Goal: Task Accomplishment & Management: Use online tool/utility

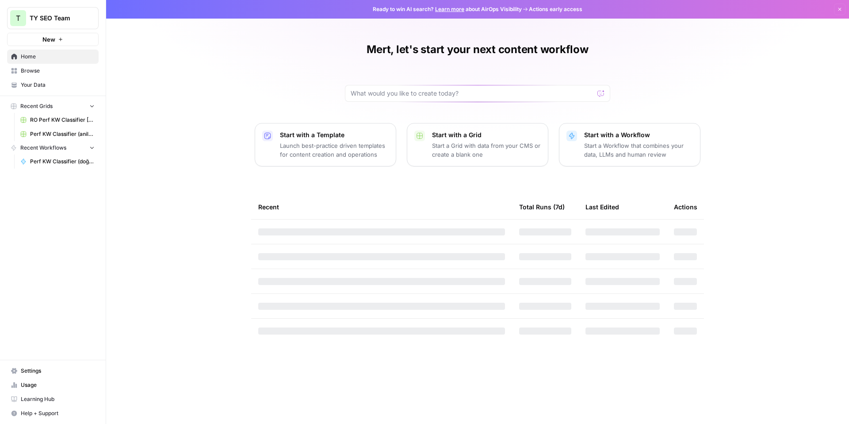
click at [80, 163] on span "Perf KW Classifier (doğuş & mert & Anıl edition)" at bounding box center [62, 161] width 65 height 8
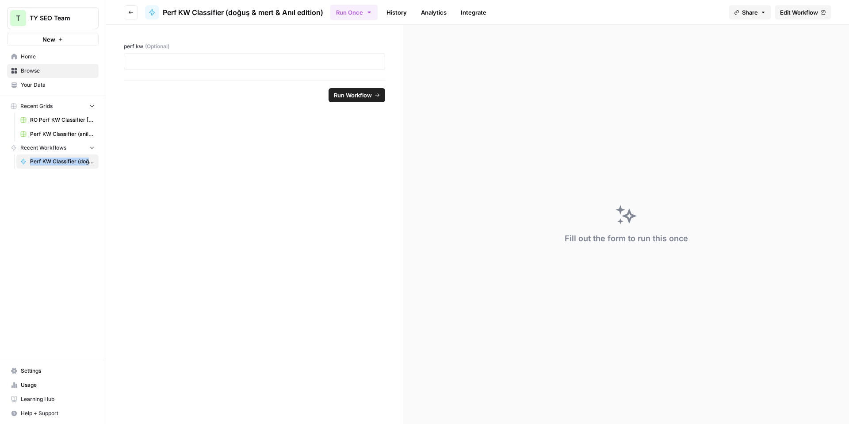
click at [784, 13] on span "Edit Workflow" at bounding box center [799, 12] width 38 height 9
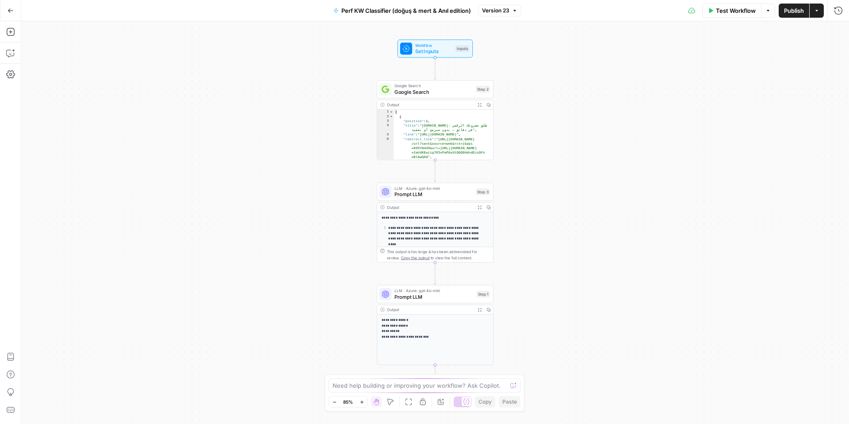
click at [816, 12] on icon "button" at bounding box center [816, 10] width 5 height 5
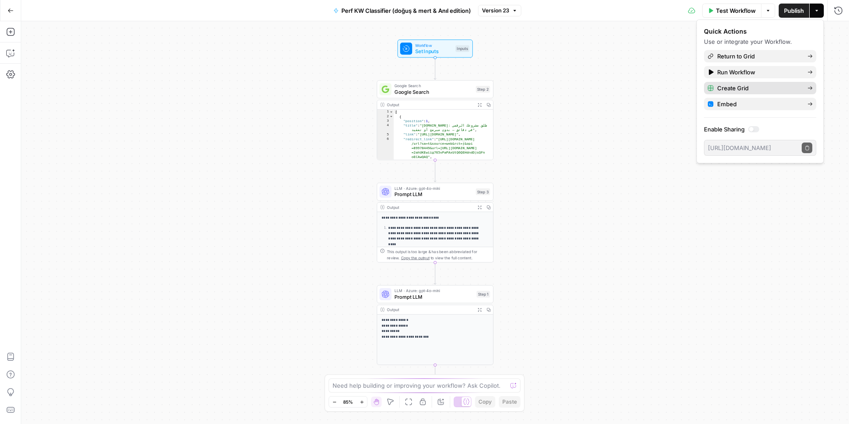
click at [737, 90] on span "Create Grid" at bounding box center [758, 88] width 83 height 9
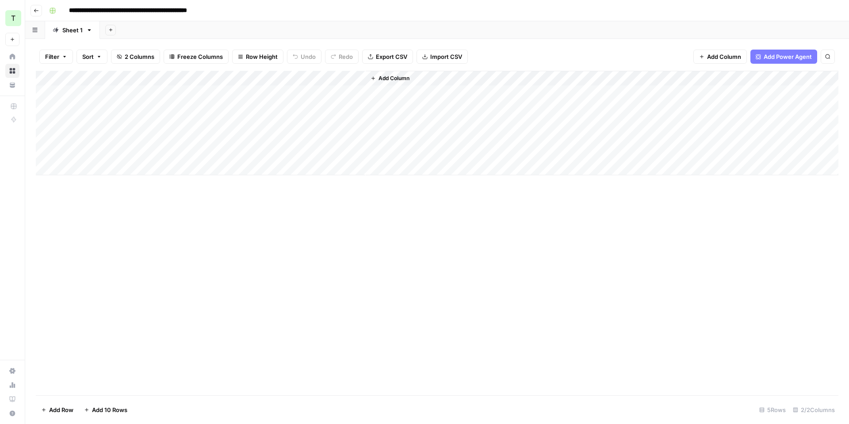
click at [184, 11] on input "**********" at bounding box center [147, 11] width 164 height 14
click at [211, 12] on input "**********" at bounding box center [147, 11] width 164 height 14
type input "**********"
click at [294, 7] on div "**********" at bounding box center [443, 11] width 795 height 14
click at [346, 76] on div "Add Column" at bounding box center [437, 123] width 803 height 104
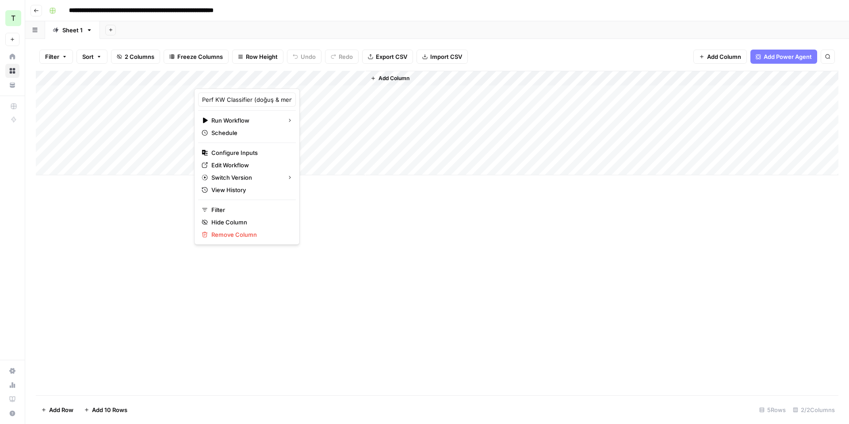
click at [343, 19] on header "**********" at bounding box center [437, 10] width 824 height 21
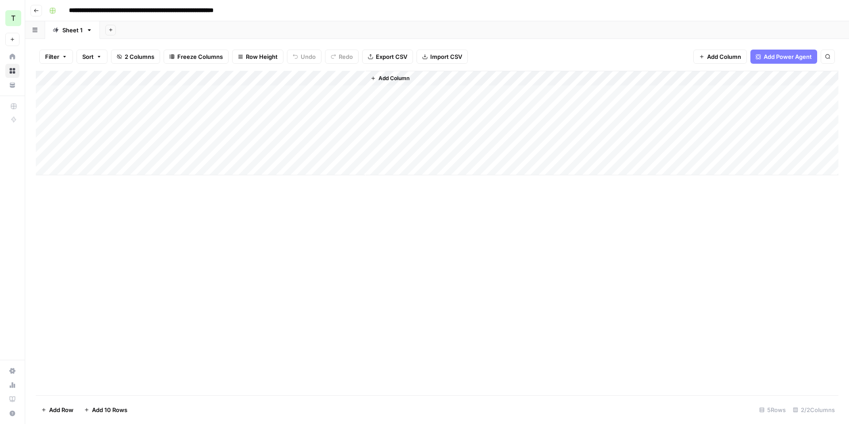
click at [345, 78] on div "Add Column" at bounding box center [437, 123] width 803 height 104
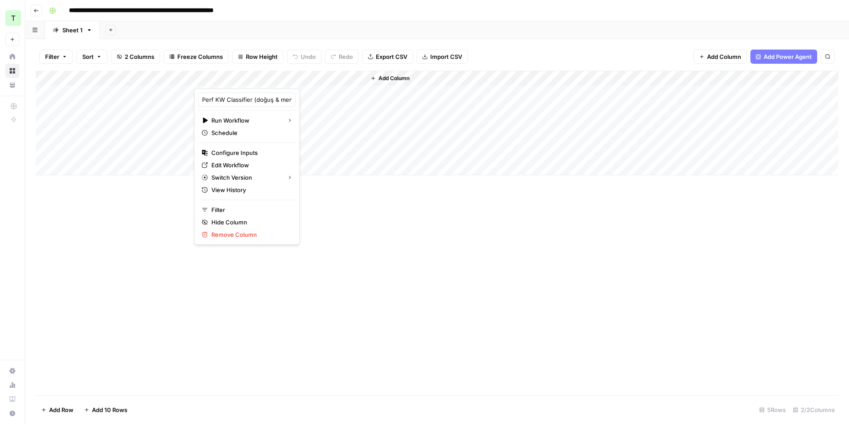
click at [316, 19] on header "**********" at bounding box center [437, 10] width 824 height 21
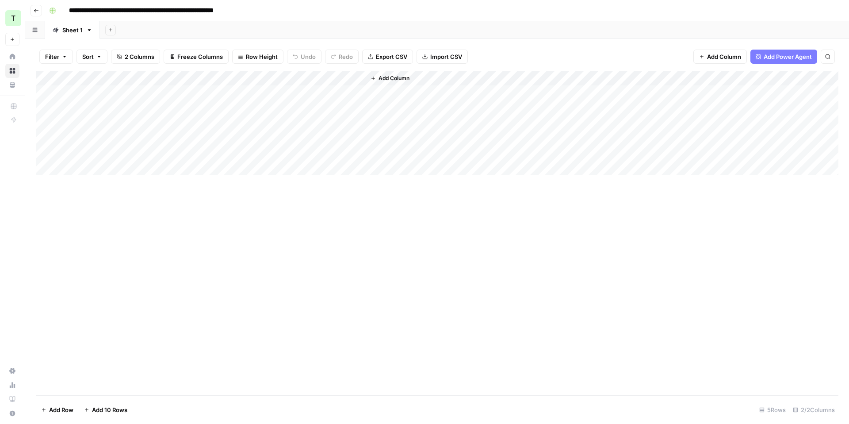
click at [38, 11] on icon "button" at bounding box center [36, 10] width 5 height 5
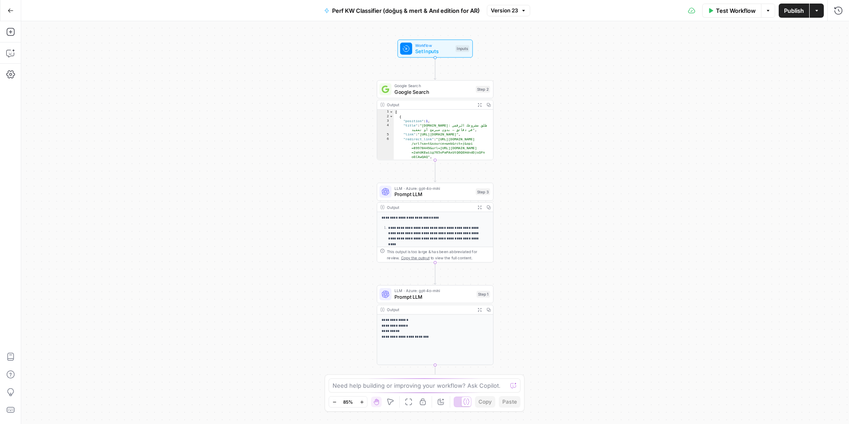
click at [9, 8] on icon "button" at bounding box center [11, 11] width 6 height 6
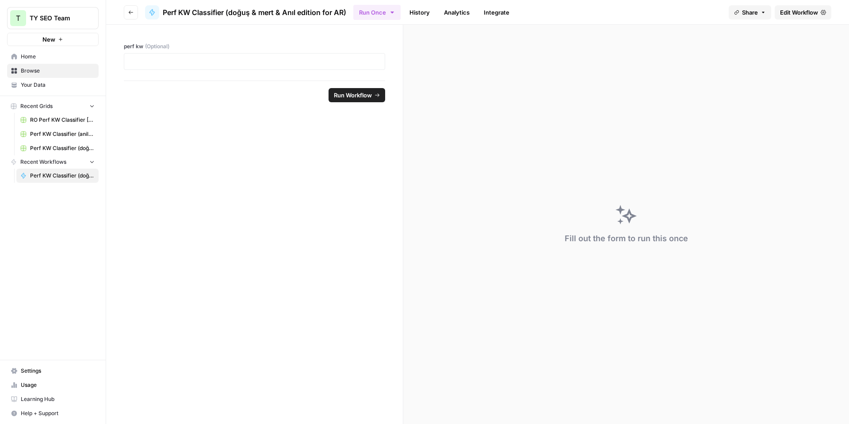
click at [54, 72] on span "Browse" at bounding box center [58, 71] width 74 height 8
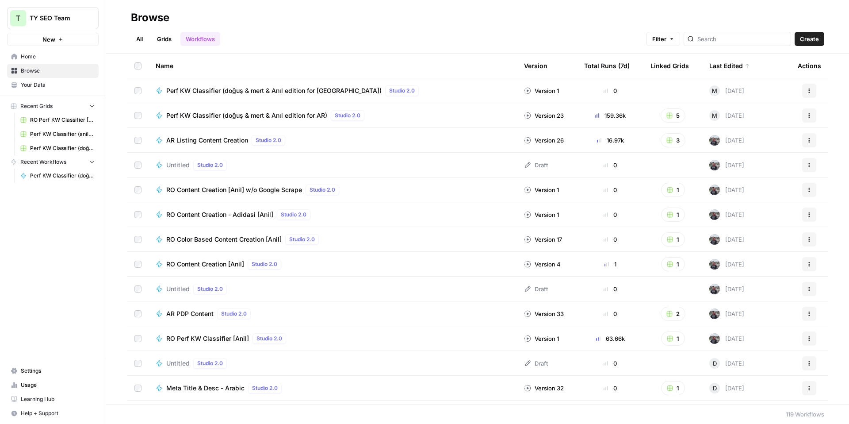
click at [162, 41] on link "Grids" at bounding box center [164, 39] width 25 height 14
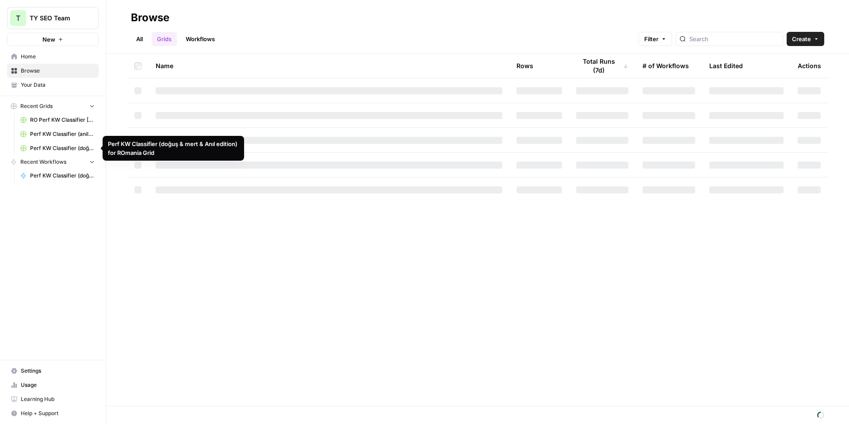
click at [69, 146] on span "Perf KW Classifier (doğuş & mert & Anıl edition) for ROmania Grid" at bounding box center [62, 148] width 65 height 8
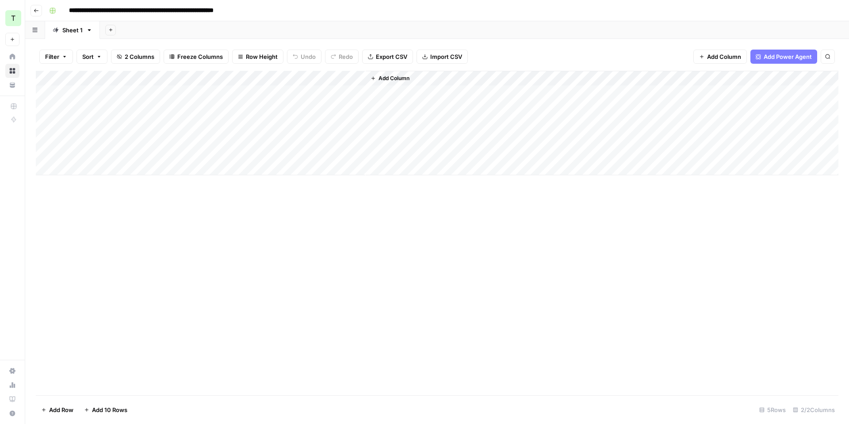
click at [105, 5] on input "**********" at bounding box center [166, 11] width 203 height 14
click at [38, 11] on icon "button" at bounding box center [36, 10] width 5 height 5
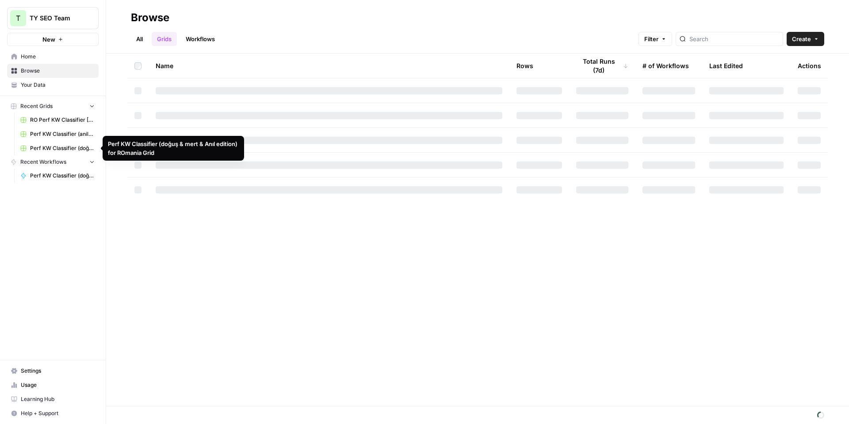
click at [53, 147] on span "Perf KW Classifier (doğuş & mert & Anıl edition) for ROmania Grid" at bounding box center [62, 148] width 65 height 8
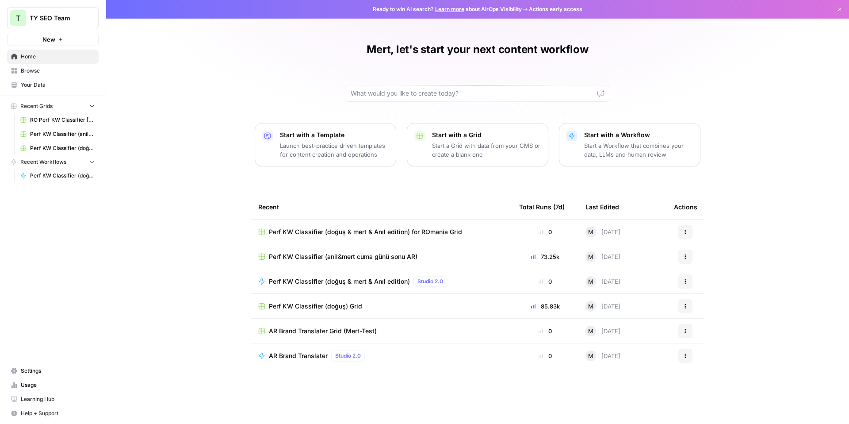
click at [46, 75] on link "Browse" at bounding box center [53, 71] width 92 height 14
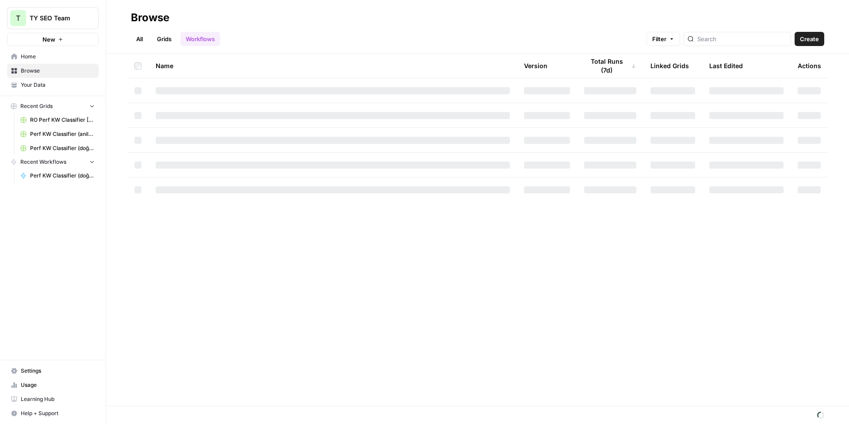
click at [169, 38] on link "Grids" at bounding box center [164, 39] width 25 height 14
drag, startPoint x: 106, startPoint y: 108, endPoint x: 111, endPoint y: 107, distance: 4.5
click at [111, 107] on div "Name Rows Total Runs (7d) # of Workflows Last Edited Actions" at bounding box center [477, 230] width 743 height 352
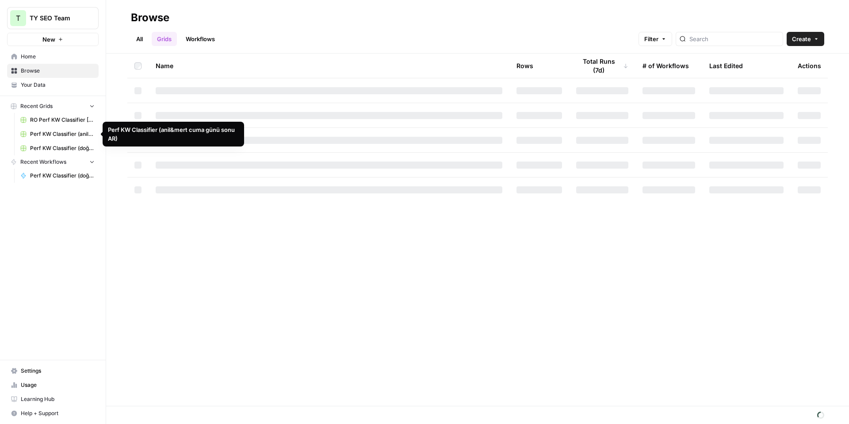
click at [53, 137] on span "Perf KW Classifier (anil&mert cuma günü sonu AR)" at bounding box center [62, 134] width 65 height 8
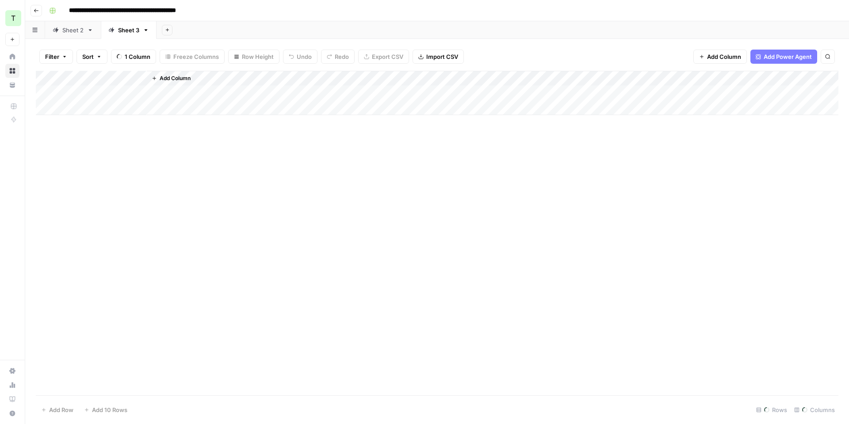
click at [73, 34] on div "Sheet 2" at bounding box center [72, 30] width 21 height 9
click at [36, 10] on icon "button" at bounding box center [36, 10] width 5 height 5
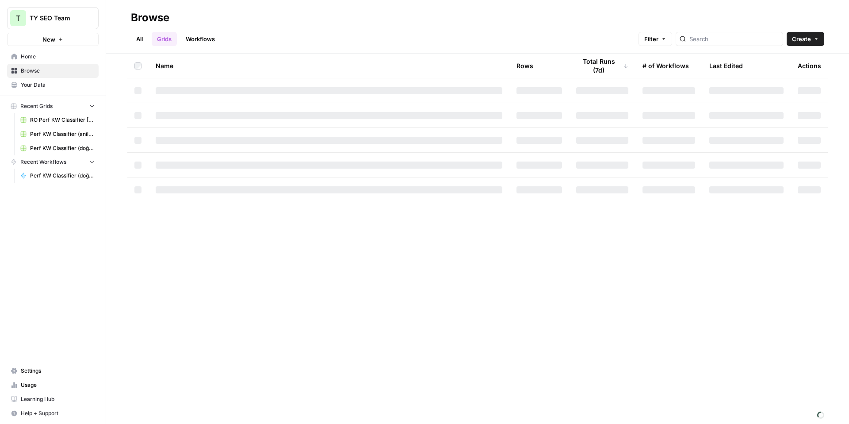
click at [194, 40] on link "Workflows" at bounding box center [200, 39] width 40 height 14
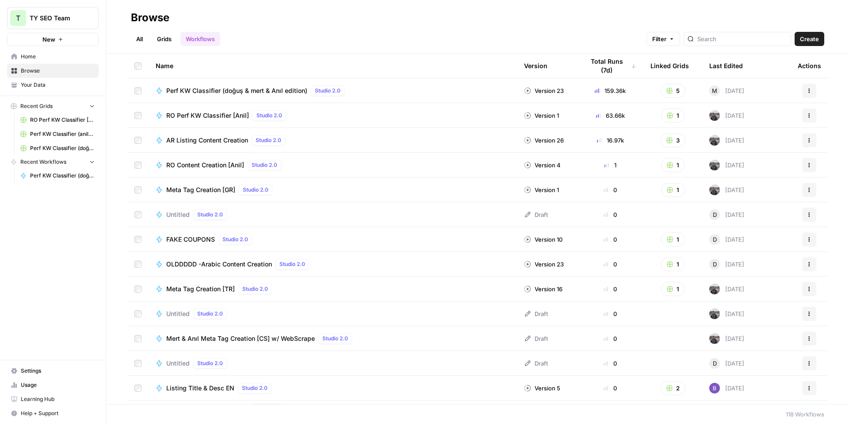
click at [807, 90] on button "Actions" at bounding box center [809, 91] width 14 height 14
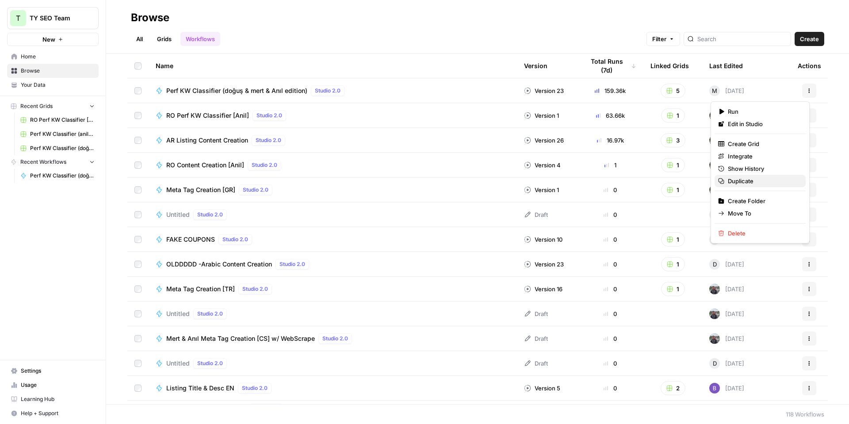
click at [760, 178] on span "Duplicate" at bounding box center [763, 180] width 71 height 9
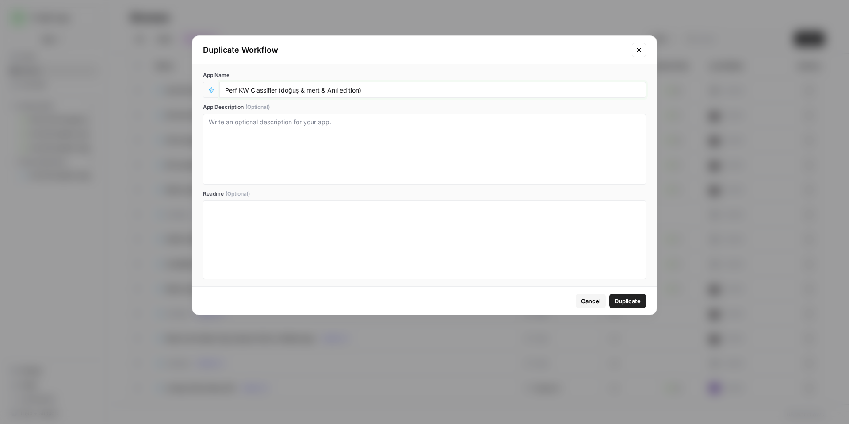
click at [383, 87] on input "Perf KW Classifier (doğuş & mert & Anıl edition)" at bounding box center [432, 90] width 415 height 8
type input "Perf KW Classifier (doğuş & mert & Anıl edition for [GEOGRAPHIC_DATA])"
click at [625, 300] on span "Duplicate" at bounding box center [628, 300] width 26 height 9
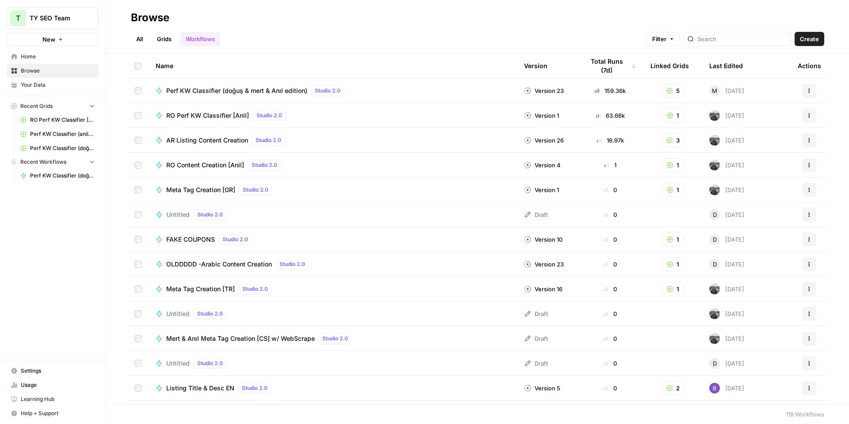
click at [735, 68] on div "Last Edited" at bounding box center [726, 66] width 34 height 24
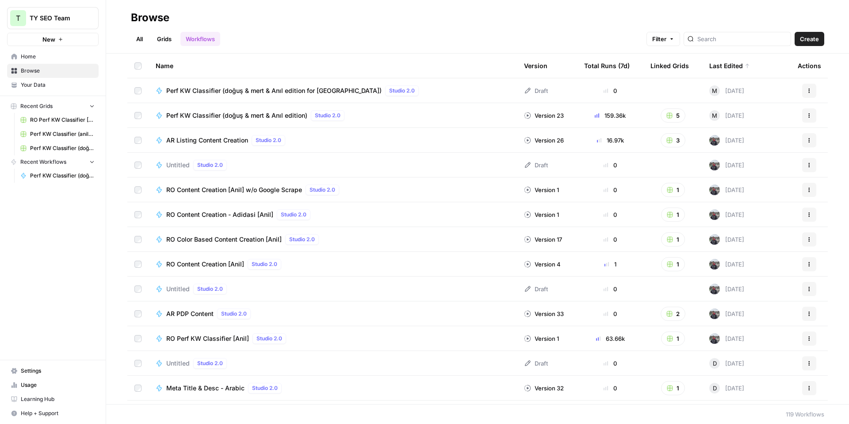
click at [807, 114] on icon "button" at bounding box center [809, 115] width 5 height 5
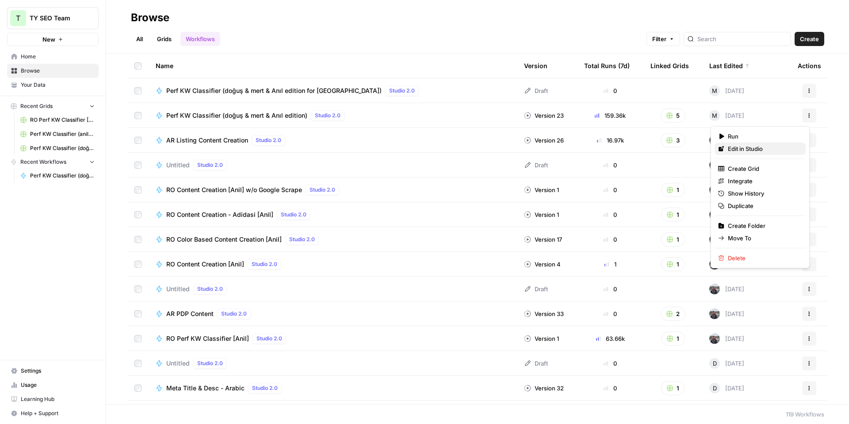
click at [750, 149] on span "Edit in Studio" at bounding box center [763, 148] width 71 height 9
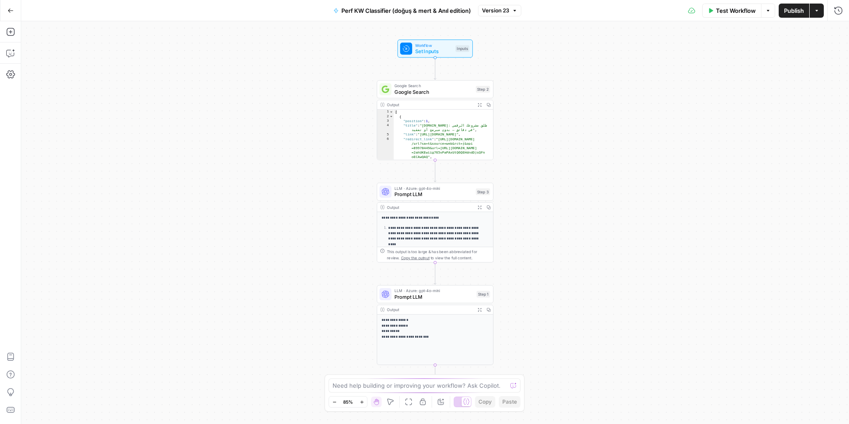
click at [460, 14] on span "Perf KW Classifier (doğuş & mert & Anıl edition)" at bounding box center [406, 10] width 130 height 9
click at [158, 67] on input "Perf KW Classifier (doğuş & mert & Anıl edition)" at bounding box center [104, 66] width 147 height 9
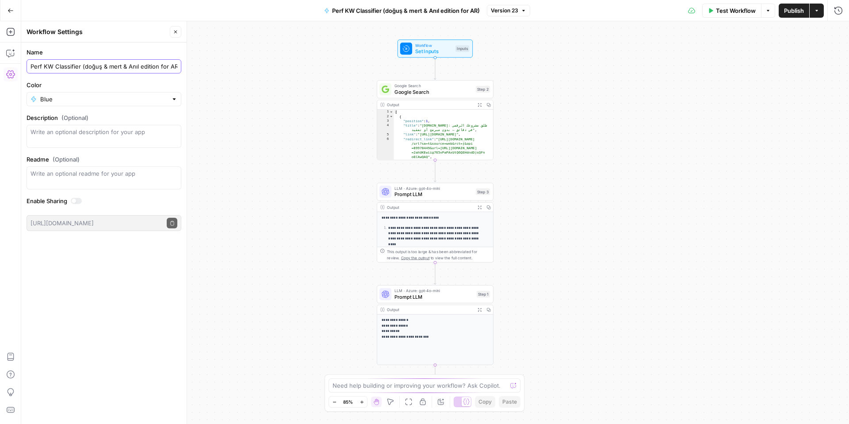
type input "Perf KW Classifier (doğuş & mert & Anıl edition for AR)"
click at [240, 84] on div "**********" at bounding box center [435, 222] width 828 height 402
click at [12, 8] on icon "button" at bounding box center [11, 11] width 6 height 6
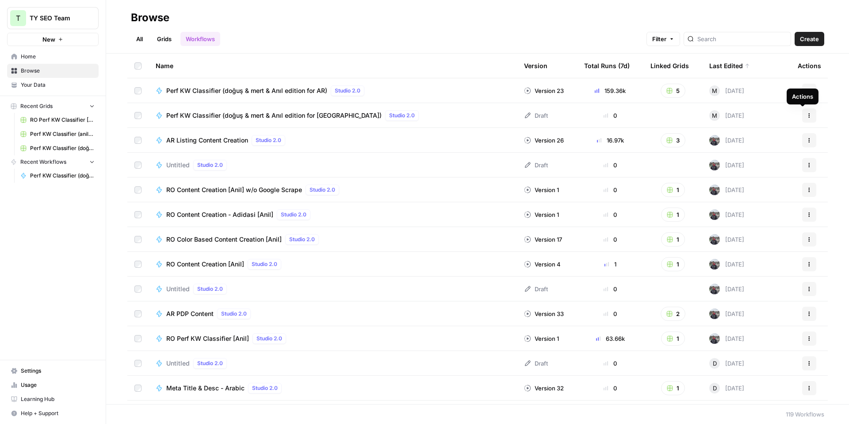
click at [809, 115] on icon "button" at bounding box center [809, 115] width 1 height 1
click at [740, 134] on span "Edit in Studio" at bounding box center [763, 136] width 71 height 9
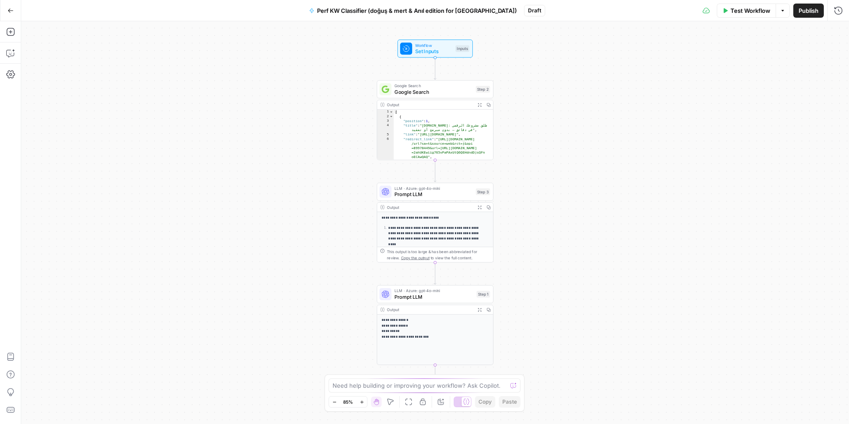
click at [439, 92] on span "Google Search" at bounding box center [433, 92] width 78 height 8
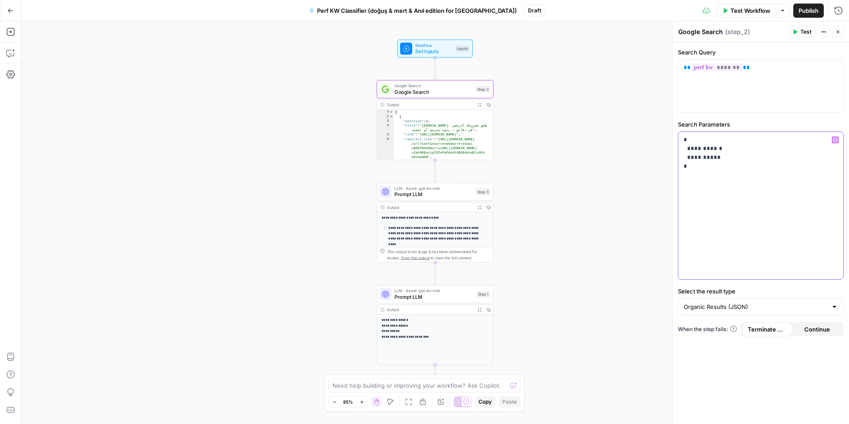
click at [708, 148] on p "**********" at bounding box center [761, 152] width 154 height 35
click at [807, 12] on span "Publish" at bounding box center [809, 10] width 20 height 9
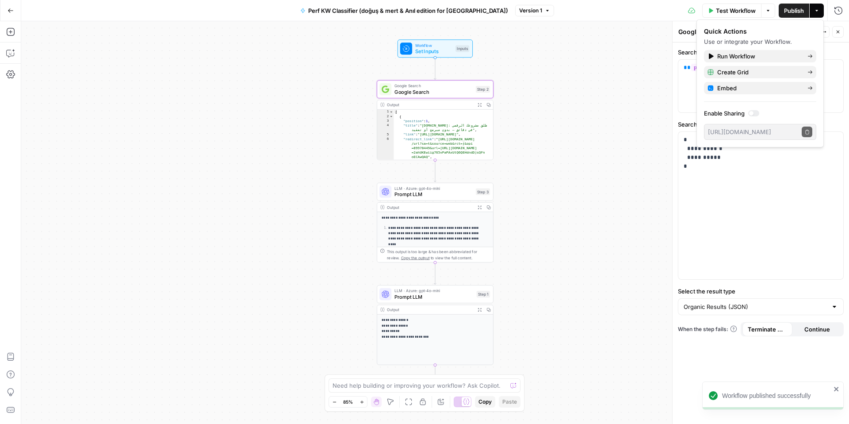
click at [3, 11] on button "Go Back" at bounding box center [11, 11] width 16 height 16
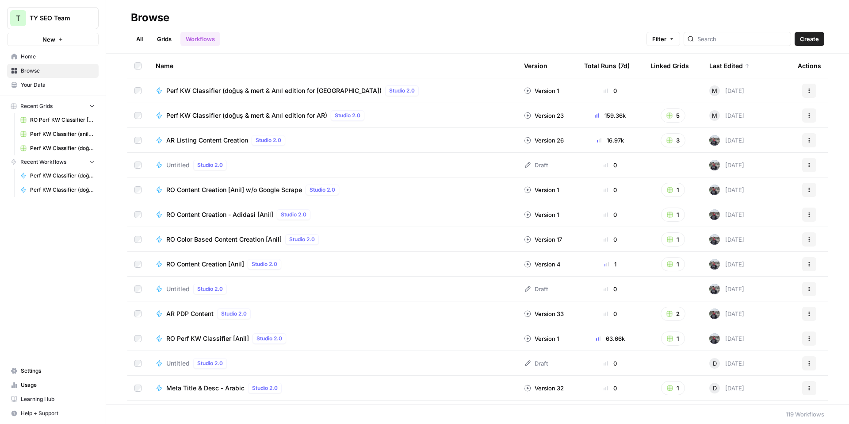
click at [476, 342] on div "RO Perf KW Classifier [Anil] Studio 2.0" at bounding box center [333, 338] width 354 height 11
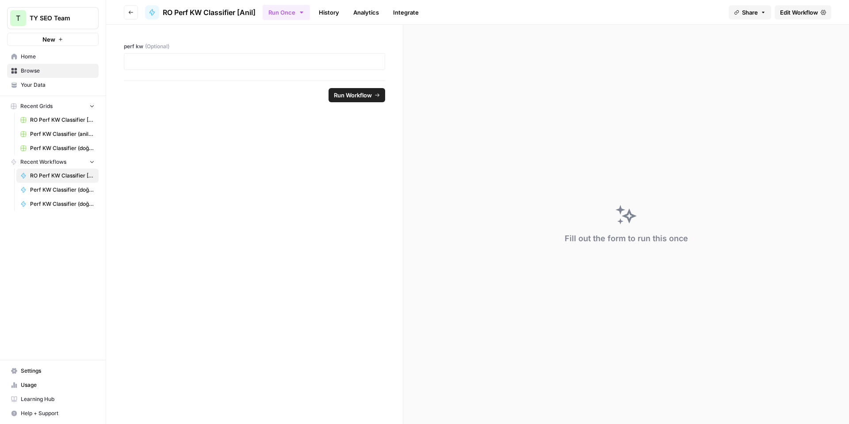
click at [811, 13] on span "Edit Workflow" at bounding box center [799, 12] width 38 height 9
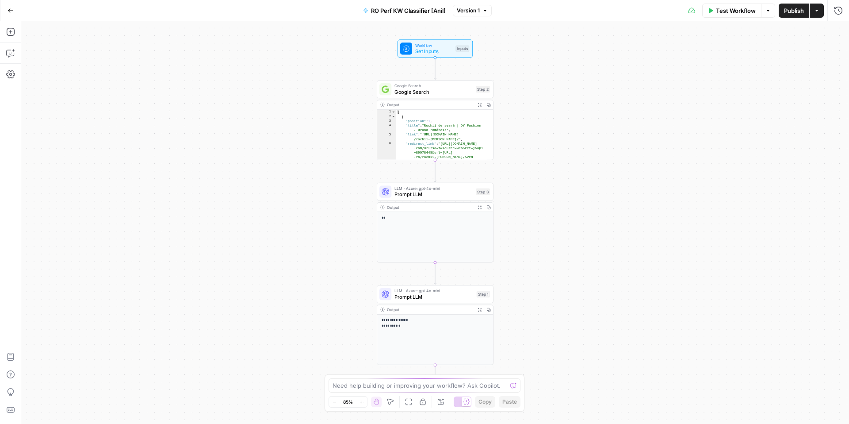
type textarea "**********"
click at [441, 133] on div "[ { "position" : 1 , "title" : "Rochii de seară | DY Fashion - Brand românesc" …" at bounding box center [442, 151] width 92 height 82
click at [422, 96] on div "Google Search Google Search Step 2 Copy step Delete step Add Note Test" at bounding box center [435, 89] width 117 height 18
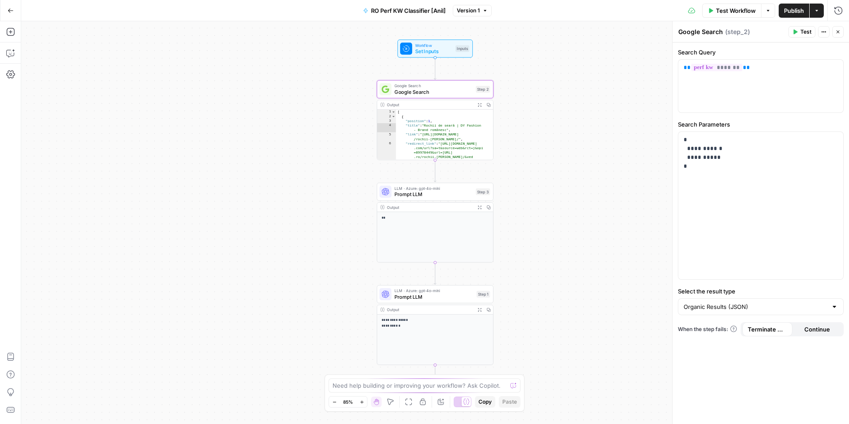
click at [839, 34] on button "Close" at bounding box center [837, 31] width 11 height 11
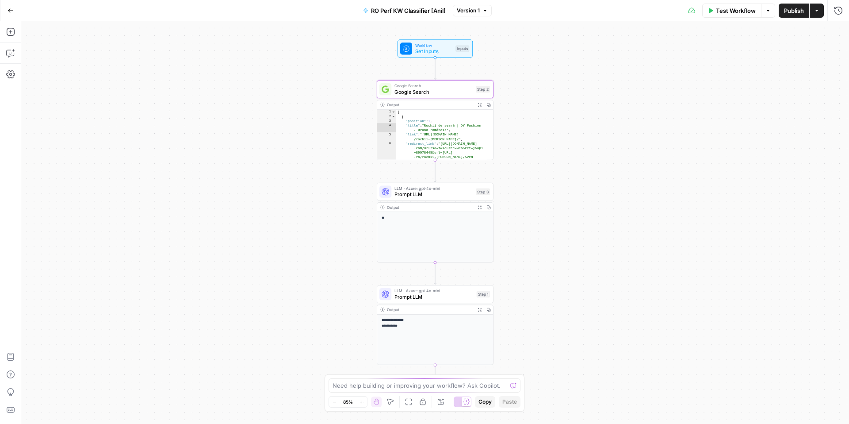
click at [9, 11] on icon "button" at bounding box center [11, 11] width 6 height 6
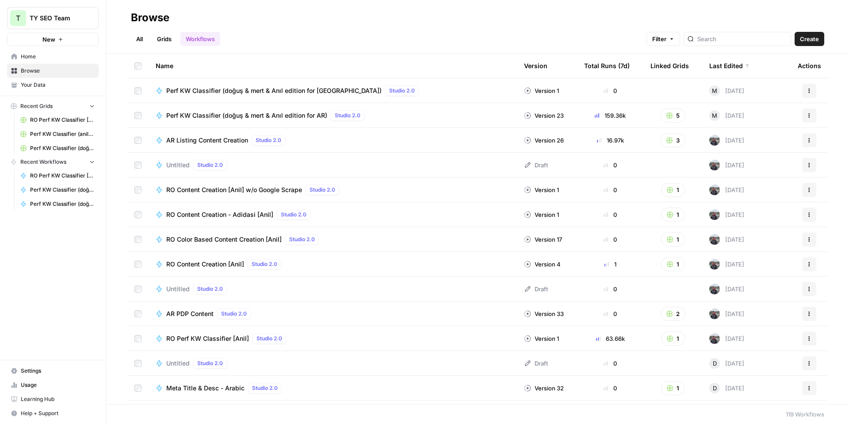
click at [807, 88] on icon "button" at bounding box center [809, 90] width 5 height 5
click at [354, 24] on div "Browse" at bounding box center [477, 18] width 693 height 14
click at [64, 42] on button "New" at bounding box center [53, 39] width 92 height 13
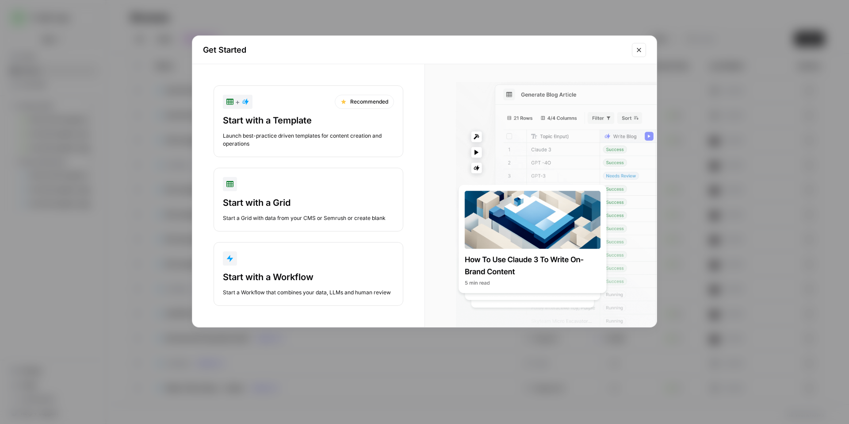
click at [637, 51] on icon "Close modal" at bounding box center [638, 49] width 7 height 7
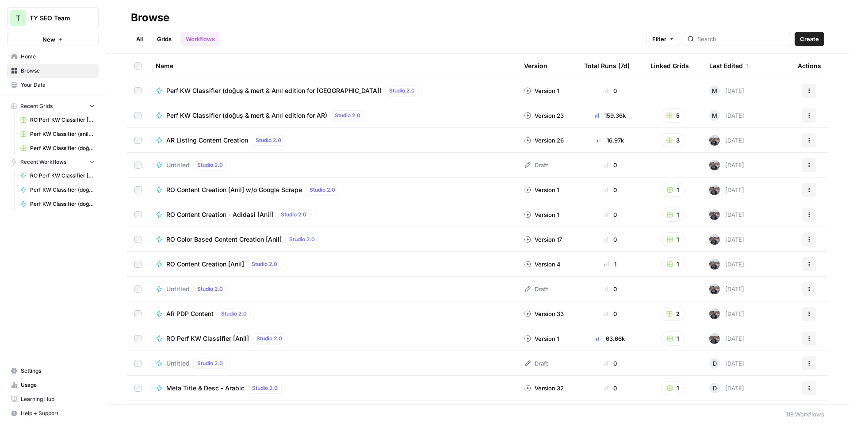
click at [168, 41] on link "Grids" at bounding box center [164, 39] width 25 height 14
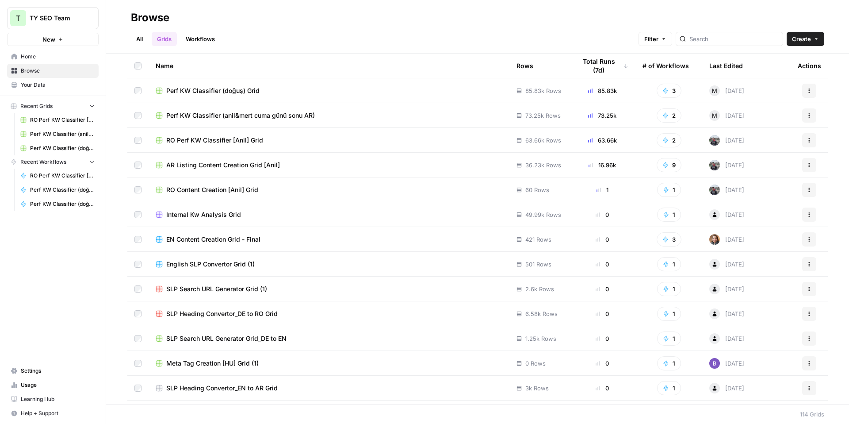
click at [712, 69] on div "Last Edited" at bounding box center [726, 66] width 34 height 24
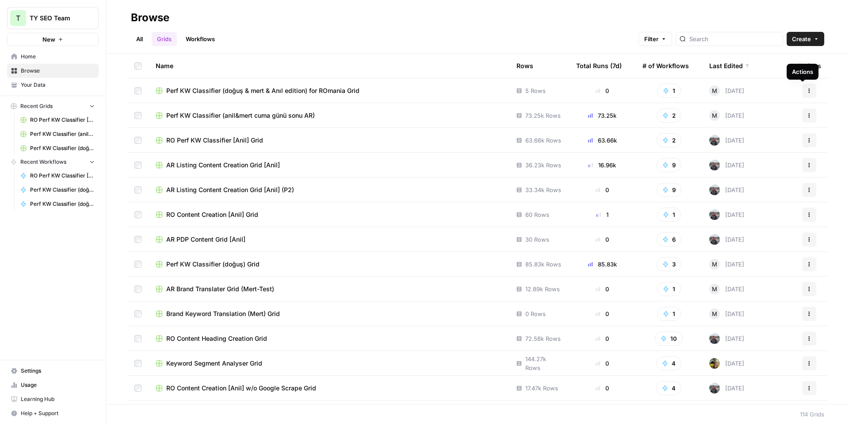
click at [806, 91] on button "Actions" at bounding box center [809, 91] width 14 height 14
click at [740, 165] on span "Delete" at bounding box center [763, 163] width 71 height 9
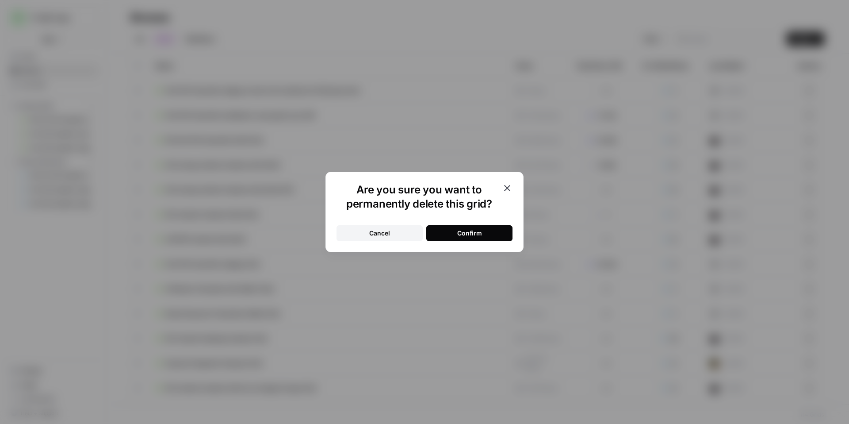
click at [467, 237] on button "Confirm" at bounding box center [469, 233] width 86 height 16
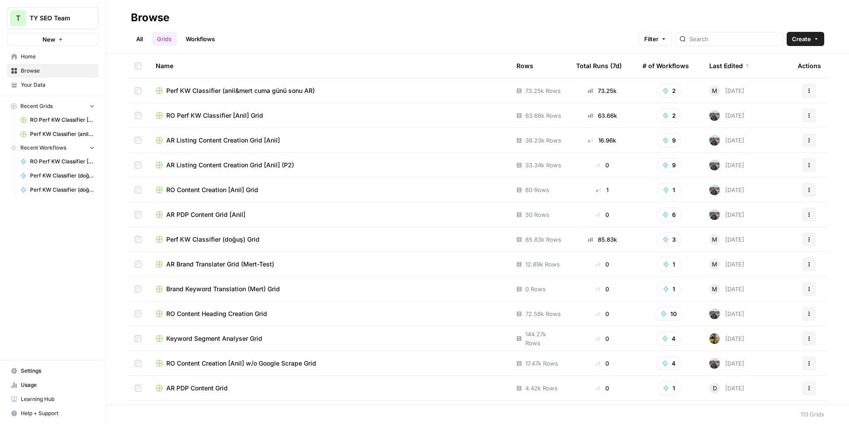
click at [351, 94] on div "Perf KW Classifier (anil&mert cuma günü sonu AR)" at bounding box center [329, 90] width 347 height 9
click at [255, 93] on span "Perf KW Classifier (anil&mert cuma günü sonu AR)" at bounding box center [240, 90] width 149 height 9
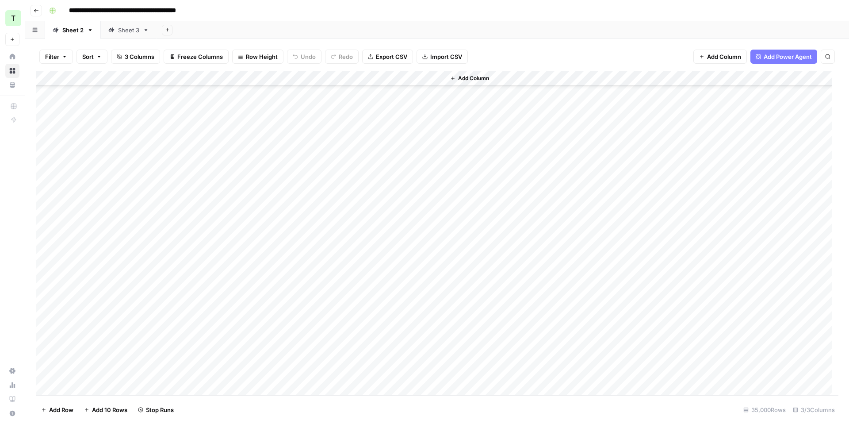
scroll to position [81875, 0]
click at [399, 183] on div "Add Column" at bounding box center [437, 233] width 803 height 324
click at [401, 220] on div "Add Column" at bounding box center [437, 233] width 803 height 324
click at [398, 236] on div "Add Column" at bounding box center [437, 233] width 803 height 324
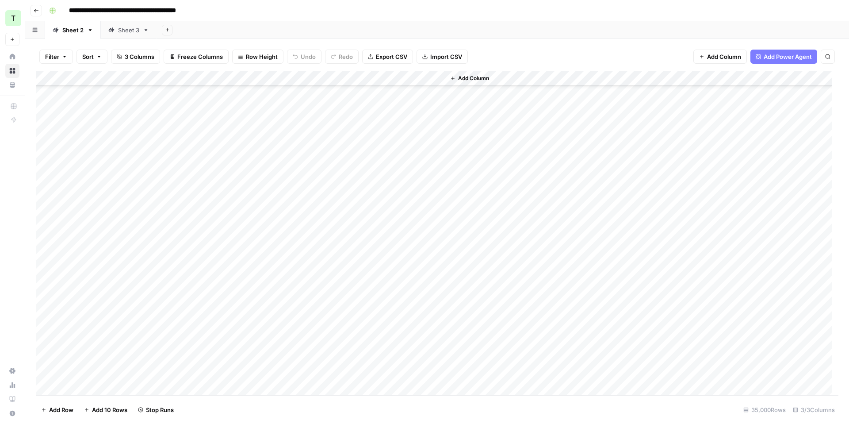
drag, startPoint x: 444, startPoint y: 76, endPoint x: 469, endPoint y: 102, distance: 35.7
click at [473, 102] on div "Add Column" at bounding box center [642, 233] width 394 height 324
drag, startPoint x: 443, startPoint y: 77, endPoint x: 557, endPoint y: 84, distance: 113.8
click at [539, 83] on div "Add Column" at bounding box center [437, 233] width 803 height 324
drag, startPoint x: 538, startPoint y: 75, endPoint x: 645, endPoint y: 85, distance: 107.5
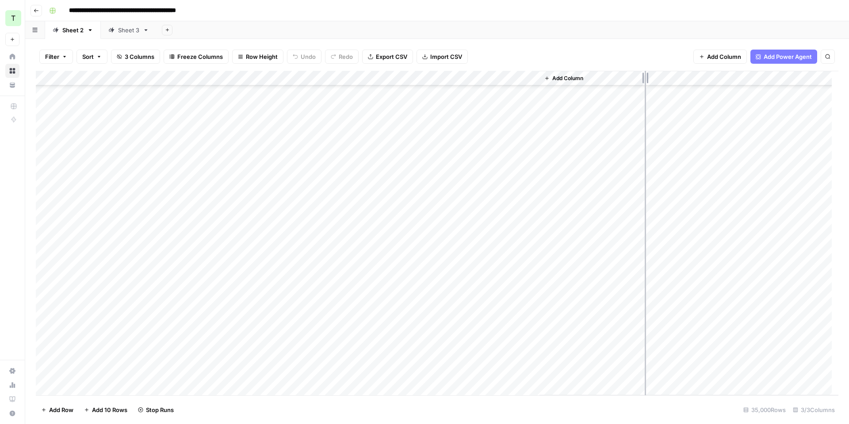
click at [645, 85] on div "Add Column" at bounding box center [437, 233] width 803 height 324
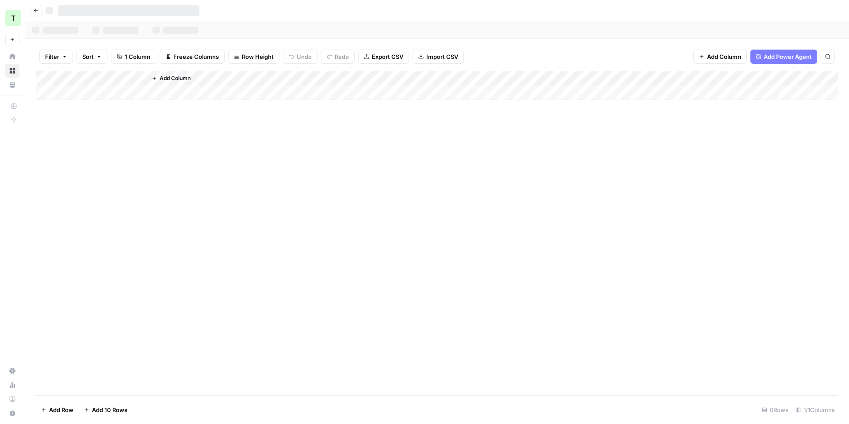
click at [39, 11] on button "Go back" at bounding box center [36, 10] width 11 height 11
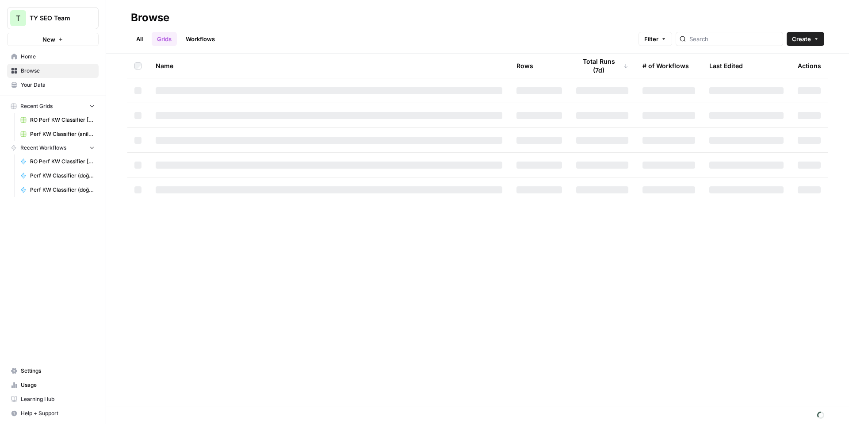
click at [200, 44] on link "Workflows" at bounding box center [200, 39] width 40 height 14
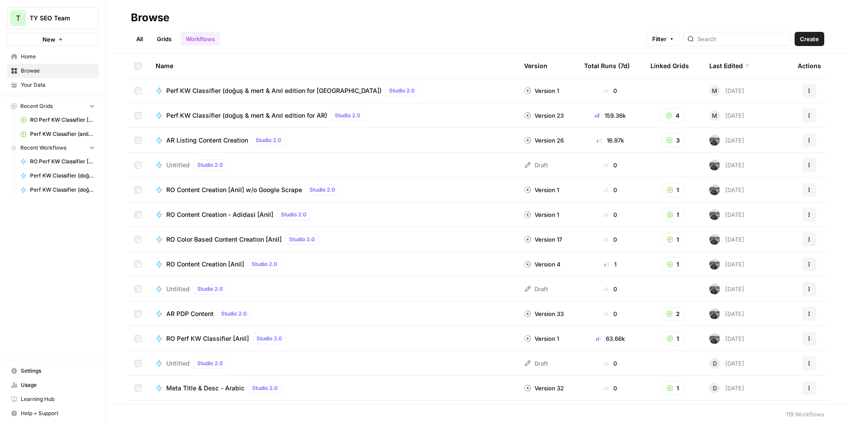
click at [805, 88] on button "Actions" at bounding box center [809, 91] width 14 height 14
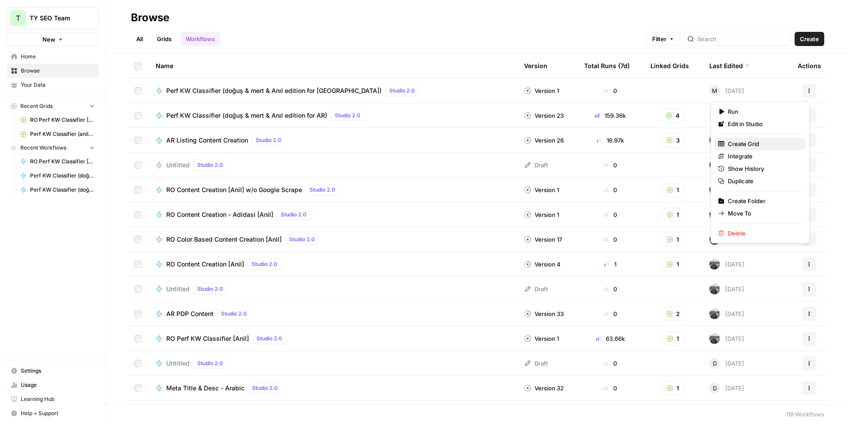
click at [742, 140] on span "Create Grid" at bounding box center [763, 143] width 71 height 9
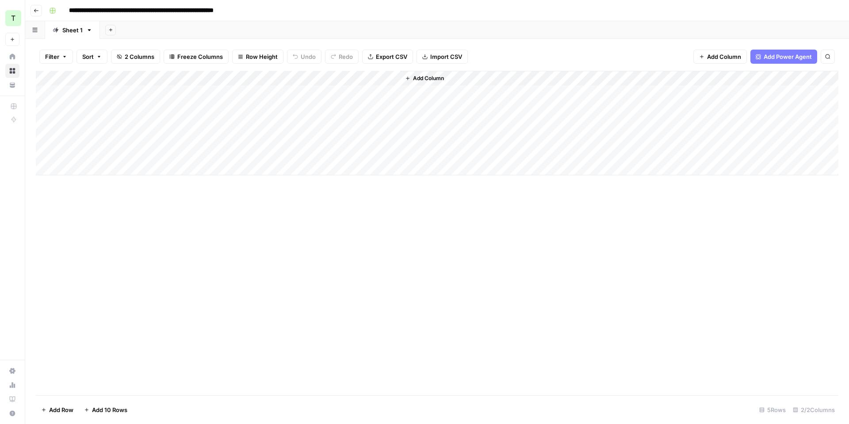
click at [223, 11] on input "**********" at bounding box center [165, 11] width 201 height 14
click at [243, 11] on input "**********" at bounding box center [165, 11] width 201 height 14
paste input
type input "**********"
click at [317, 10] on div "**********" at bounding box center [443, 11] width 795 height 14
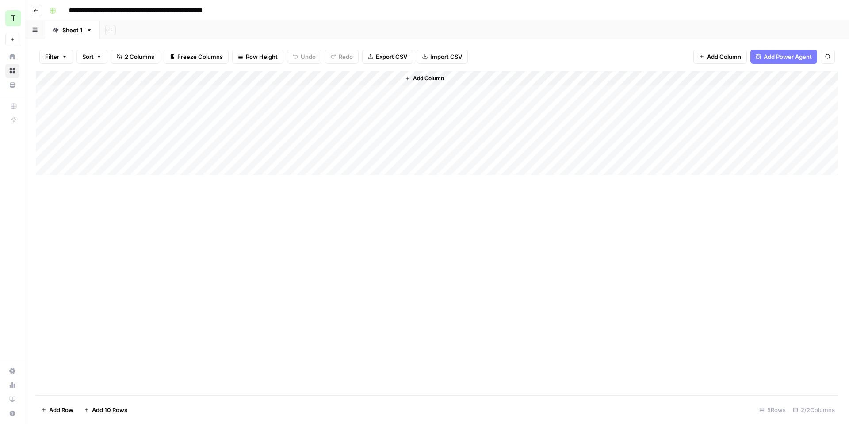
click at [260, 79] on div "Add Column" at bounding box center [437, 123] width 803 height 104
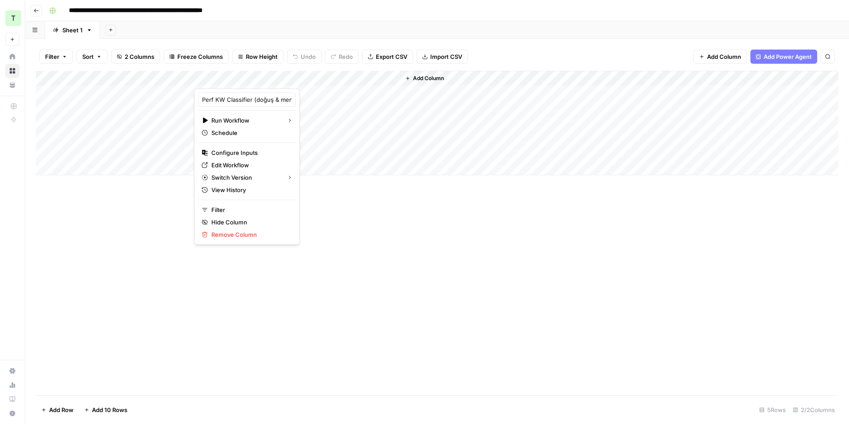
click at [378, 80] on div at bounding box center [297, 80] width 206 height 18
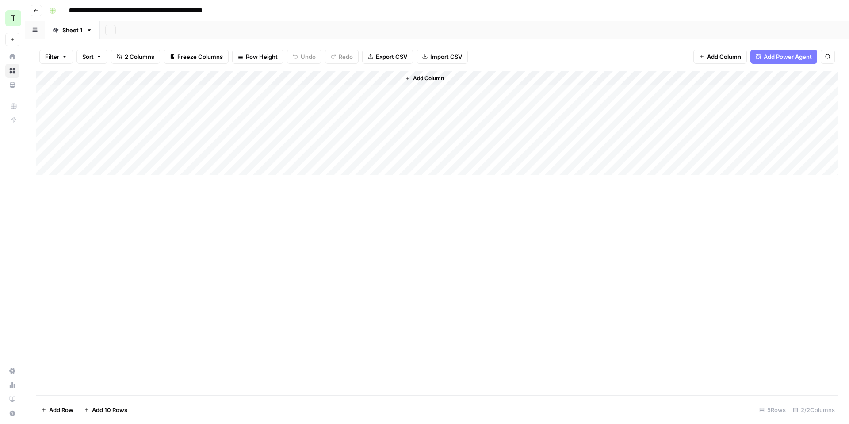
click at [505, 52] on div "Filter Sort 2 Columns Freeze Columns Row Height Undo Redo Export CSV Import CSV…" at bounding box center [437, 56] width 803 height 28
click at [382, 79] on div "Add Column" at bounding box center [437, 123] width 803 height 104
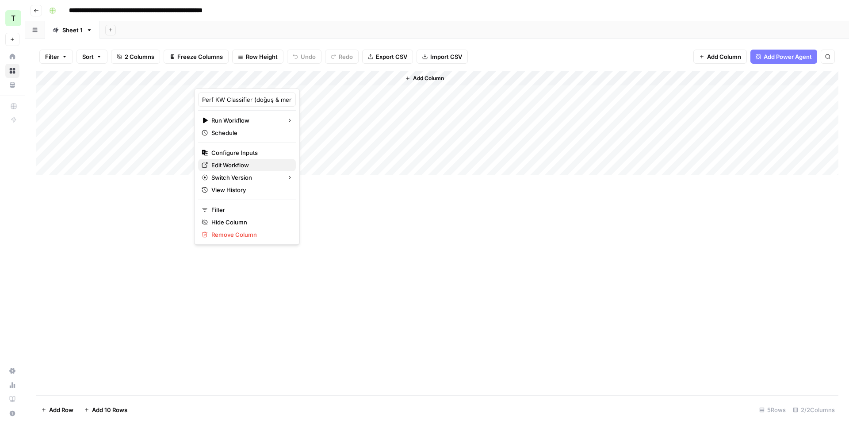
click at [233, 166] on span "Edit Workflow" at bounding box center [249, 165] width 77 height 9
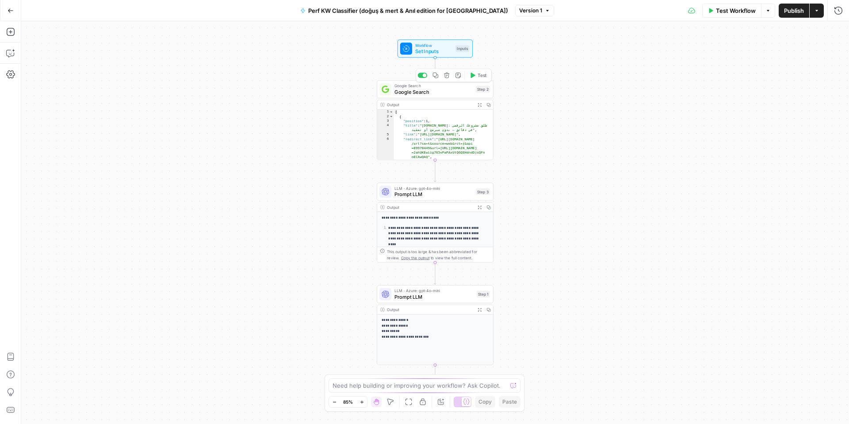
click at [443, 95] on span "Google Search" at bounding box center [433, 92] width 78 height 8
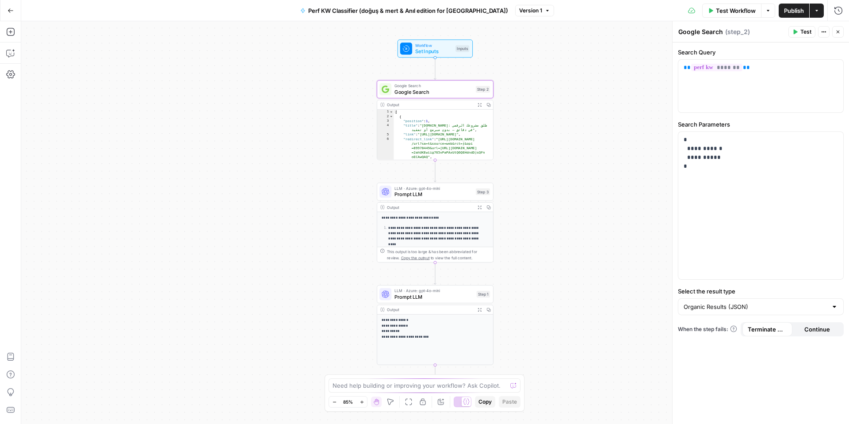
type textarea "**********"
click at [443, 125] on div "[ { "position" : 1 , "title" : "[DOMAIN_NAME]: أطلق مشروعك الرقمي في دقائق – بد…" at bounding box center [441, 146] width 94 height 73
click at [441, 213] on div "**********" at bounding box center [435, 290] width 116 height 157
click at [446, 187] on span "LLM · Azure: gpt-4o-mini" at bounding box center [433, 188] width 78 height 6
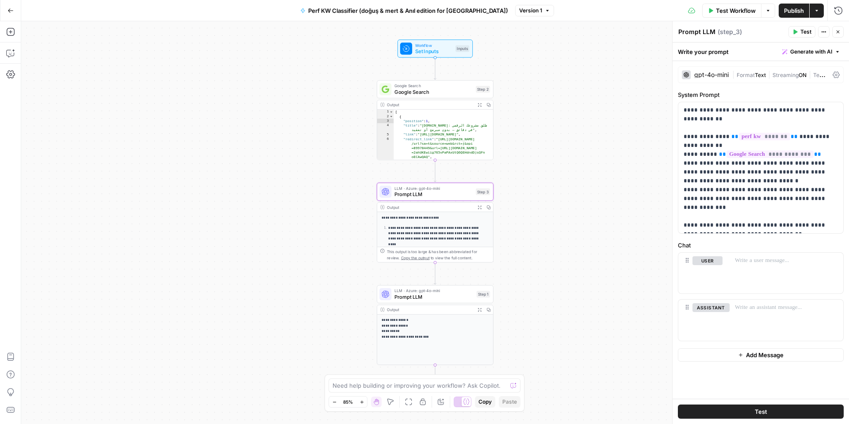
click at [453, 233] on p "**********" at bounding box center [435, 233] width 95 height 16
click at [448, 295] on span "Prompt LLM" at bounding box center [433, 297] width 79 height 8
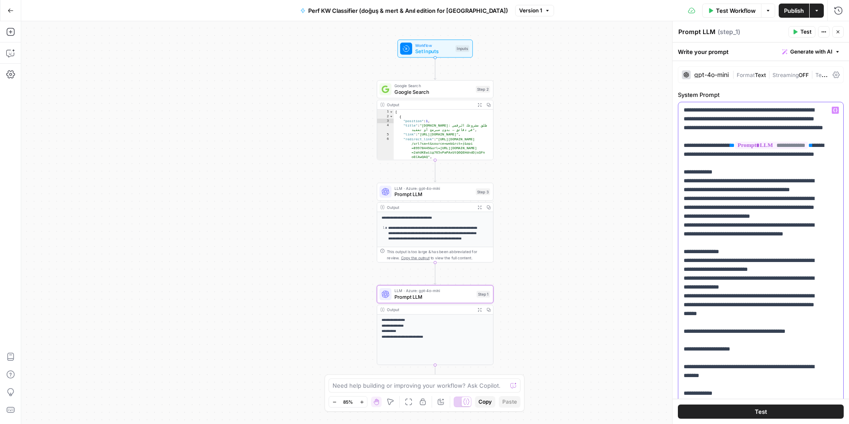
click at [749, 127] on p "**********" at bounding box center [754, 389] width 141 height 566
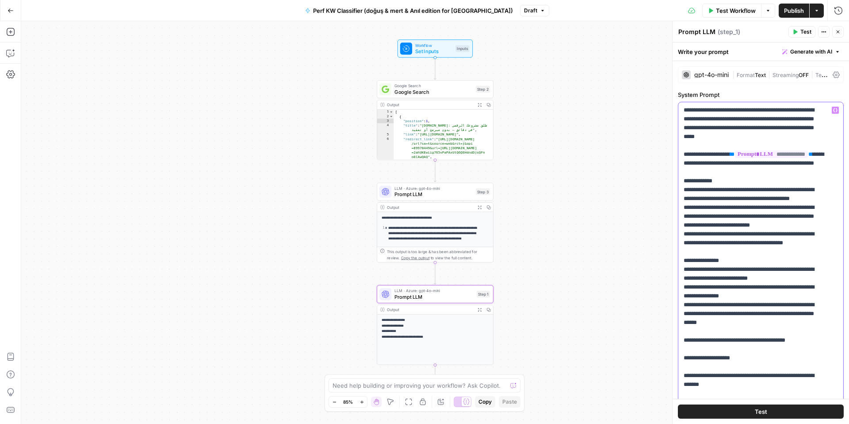
click at [705, 136] on p "**********" at bounding box center [754, 389] width 141 height 566
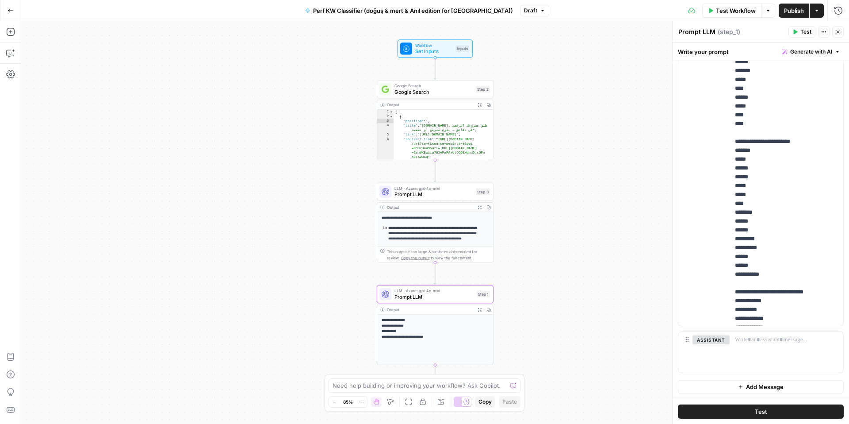
click at [790, 11] on span "Publish" at bounding box center [794, 10] width 20 height 9
click at [816, 11] on icon "button" at bounding box center [816, 10] width 5 height 5
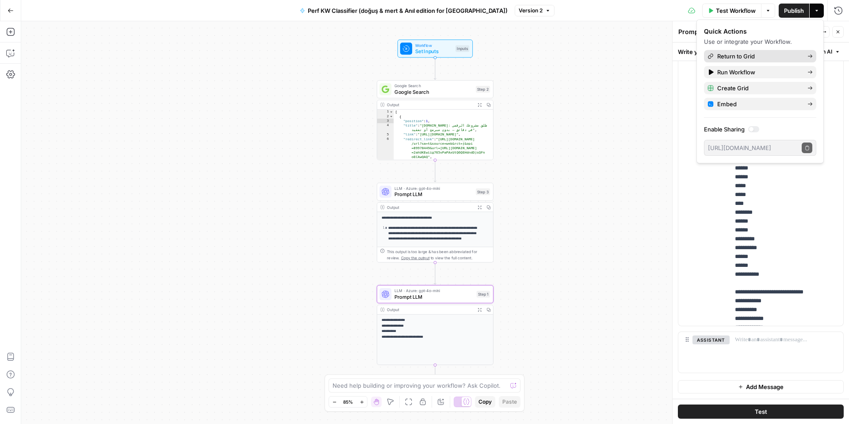
click at [753, 58] on span "Return to Grid" at bounding box center [758, 56] width 83 height 9
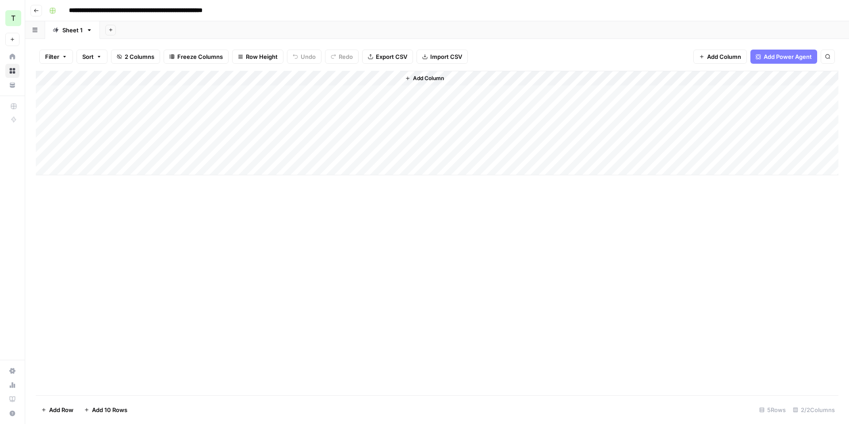
click at [107, 93] on div "Add Column" at bounding box center [437, 123] width 803 height 104
click at [393, 76] on div "Add Column" at bounding box center [437, 123] width 803 height 104
click at [118, 97] on div "Add Column" at bounding box center [437, 123] width 803 height 104
click at [282, 96] on div "Add Column" at bounding box center [437, 123] width 803 height 104
click at [111, 32] on icon "button" at bounding box center [110, 29] width 5 height 5
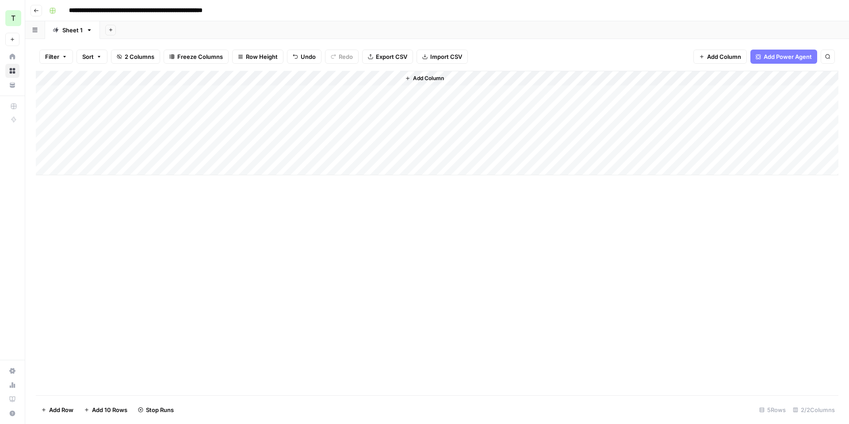
click at [170, 32] on div "Add Sheet" at bounding box center [474, 30] width 749 height 18
click at [108, 31] on icon "button" at bounding box center [110, 29] width 5 height 5
click at [157, 72] on span "From Workflow" at bounding box center [154, 73] width 65 height 9
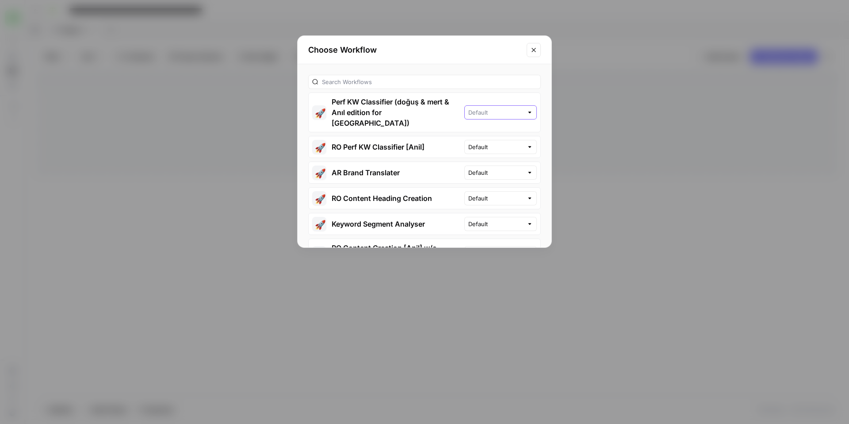
click at [493, 108] on input "text" at bounding box center [495, 112] width 55 height 9
click at [495, 138] on span "Version 2" at bounding box center [498, 140] width 41 height 9
type input "Version 2"
click at [488, 111] on div "Version 2" at bounding box center [500, 112] width 73 height 14
type input "Version 2"
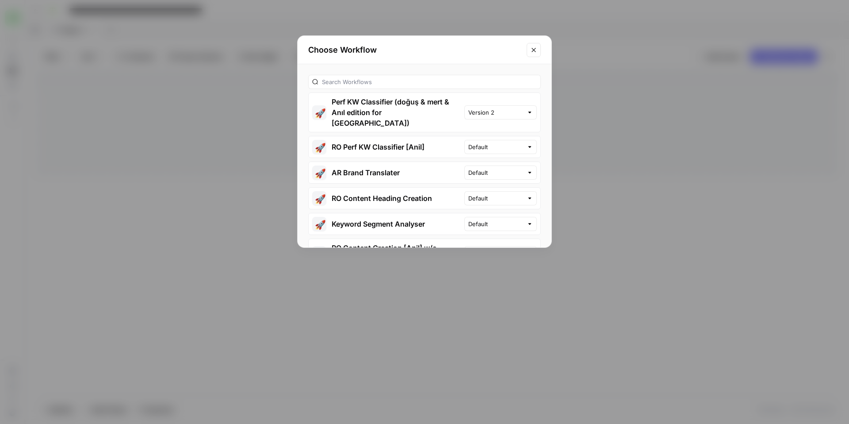
click at [428, 102] on button "🚀 Perf KW Classifier (doğuş & mert & Anıl edition for [GEOGRAPHIC_DATA])" at bounding box center [387, 112] width 156 height 39
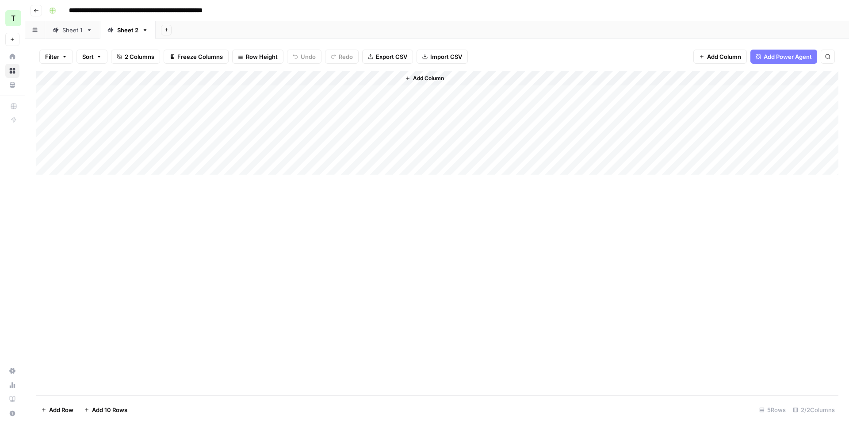
click at [76, 34] on link "Sheet 1" at bounding box center [72, 30] width 55 height 18
click at [151, 90] on div "Add Column" at bounding box center [437, 123] width 803 height 104
click at [121, 114] on div "Add Column" at bounding box center [437, 123] width 803 height 104
drag, startPoint x: 391, startPoint y: 92, endPoint x: 391, endPoint y: 96, distance: 4.9
click at [391, 92] on div "Add Column" at bounding box center [437, 123] width 803 height 104
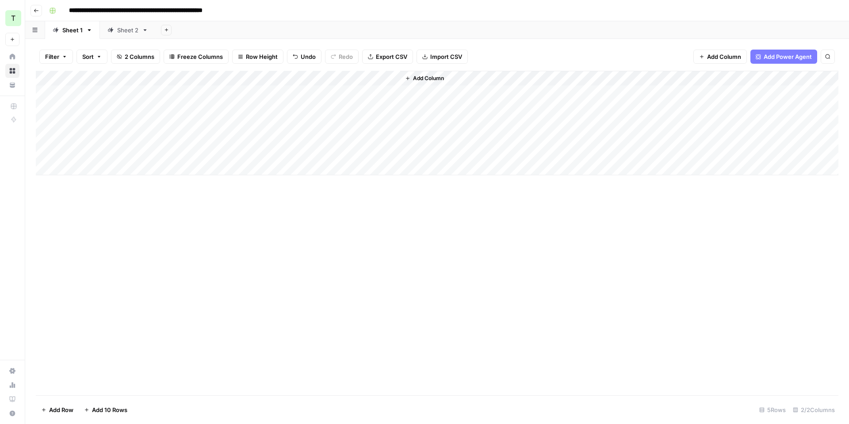
click at [128, 88] on div "Add Column" at bounding box center [437, 123] width 803 height 104
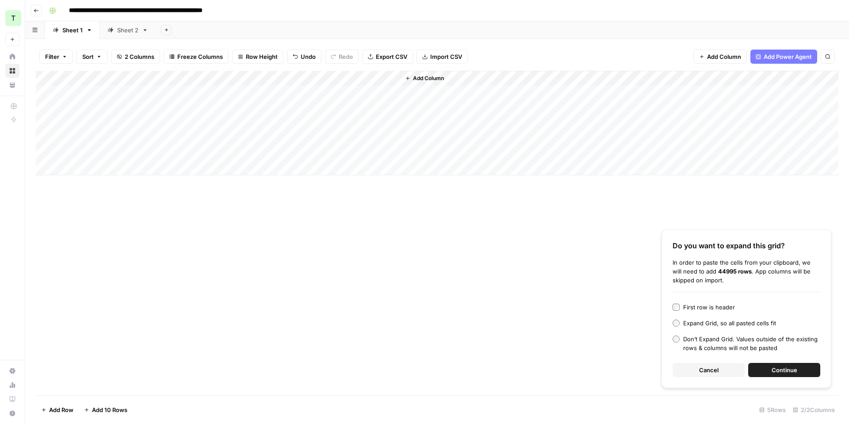
click at [772, 371] on span "Continue" at bounding box center [785, 369] width 26 height 9
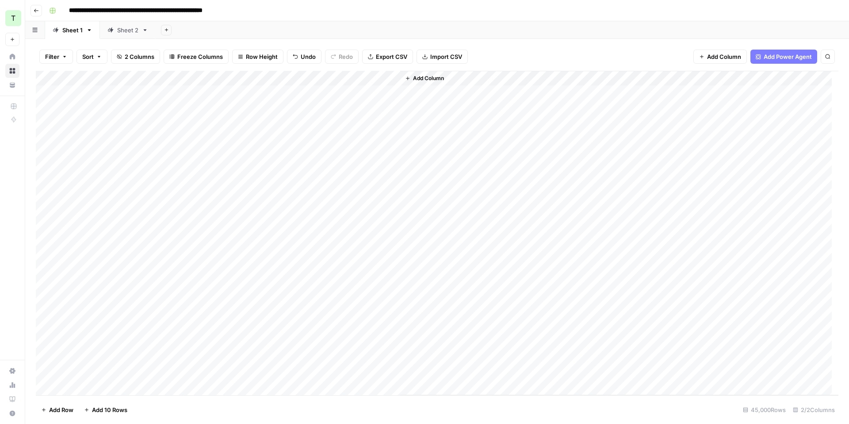
click at [120, 31] on div "Sheet 2" at bounding box center [127, 30] width 21 height 9
click at [124, 96] on div "Add Column" at bounding box center [437, 123] width 803 height 104
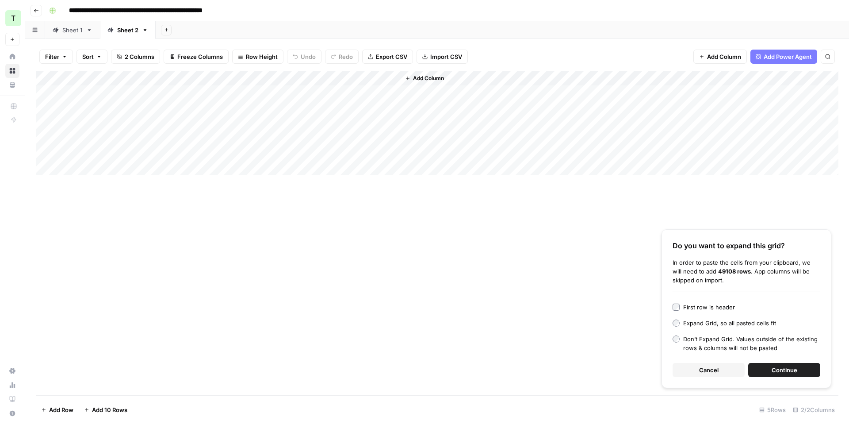
click at [774, 374] on span "Continue" at bounding box center [785, 369] width 26 height 9
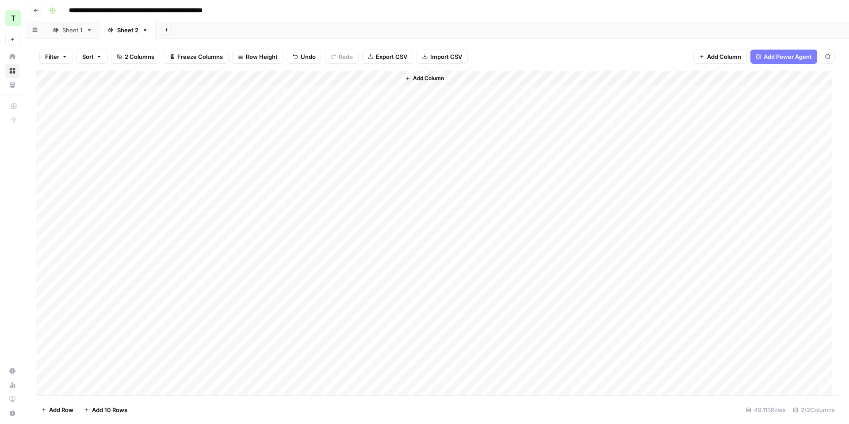
click at [76, 29] on div "Sheet 1" at bounding box center [72, 30] width 20 height 9
click at [325, 74] on div "Add Column" at bounding box center [437, 233] width 803 height 324
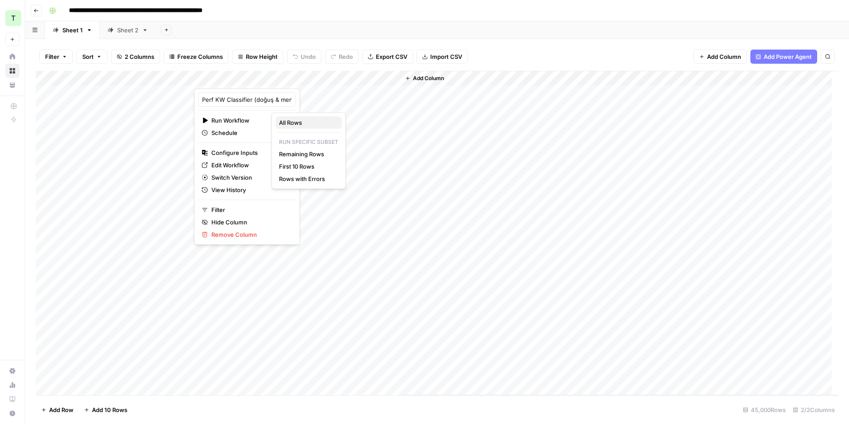
click at [304, 121] on span "All Rows" at bounding box center [307, 122] width 56 height 9
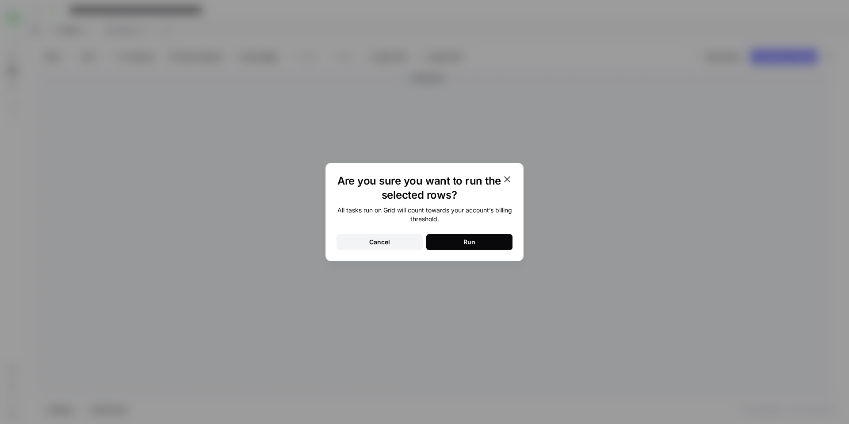
click at [467, 238] on div "Run" at bounding box center [469, 241] width 12 height 9
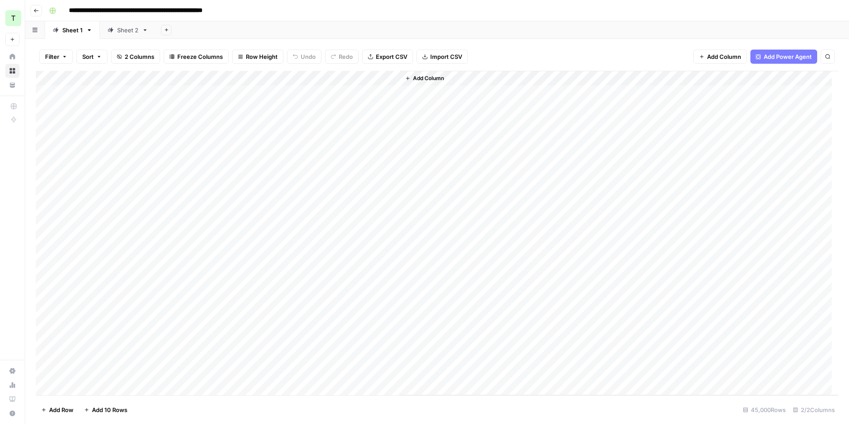
click at [115, 30] on div "Sheet 2" at bounding box center [122, 30] width 31 height 9
click at [311, 76] on div "Add Column" at bounding box center [437, 233] width 803 height 324
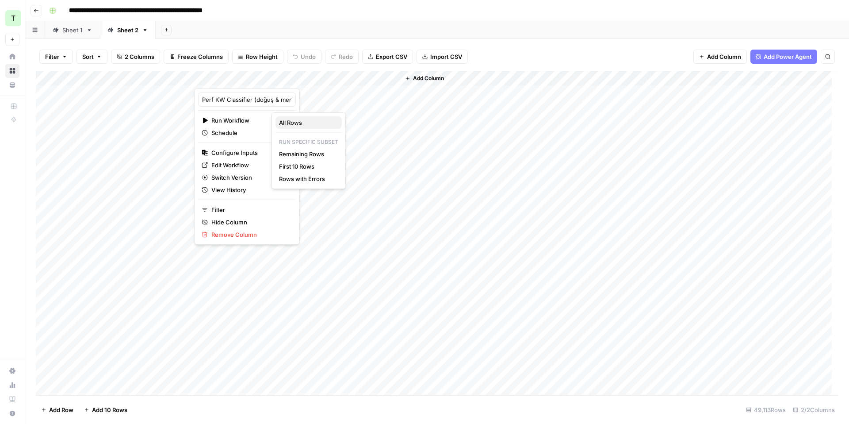
click at [302, 117] on button "All Rows" at bounding box center [308, 122] width 66 height 12
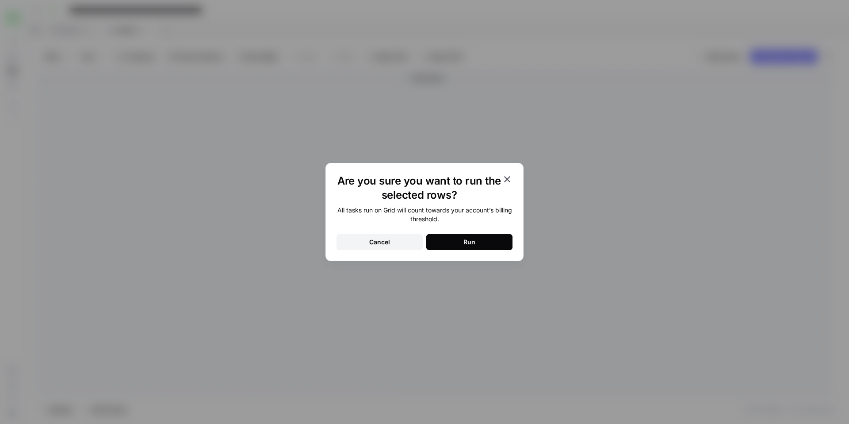
click at [479, 241] on button "Run" at bounding box center [469, 242] width 86 height 16
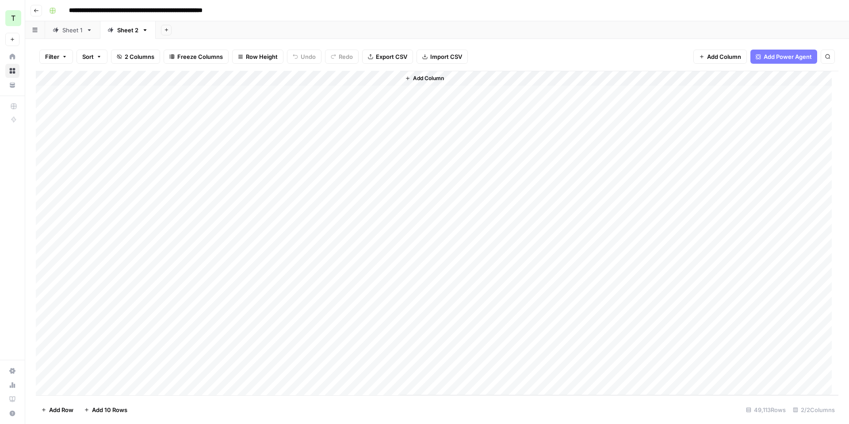
scroll to position [149, 0]
click at [69, 30] on div "Sheet 1" at bounding box center [72, 30] width 20 height 9
click at [127, 32] on div "Sheet 2" at bounding box center [127, 30] width 21 height 9
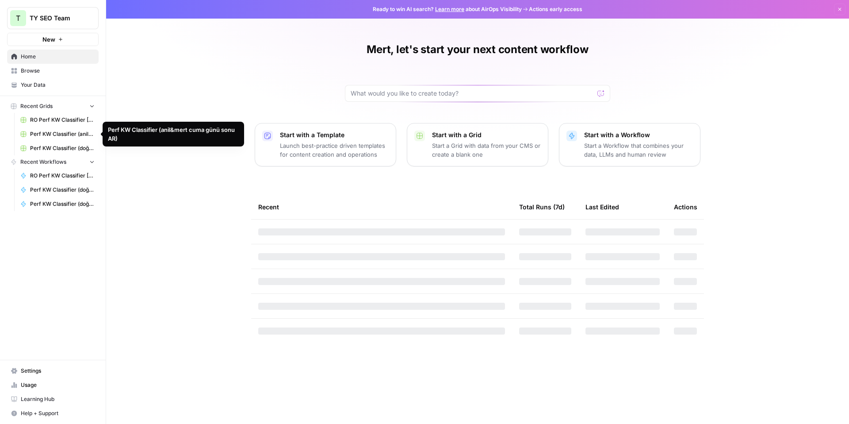
click at [67, 133] on span "Perf KW Classifier (anil&mert cuma günü sonu AR)" at bounding box center [62, 134] width 65 height 8
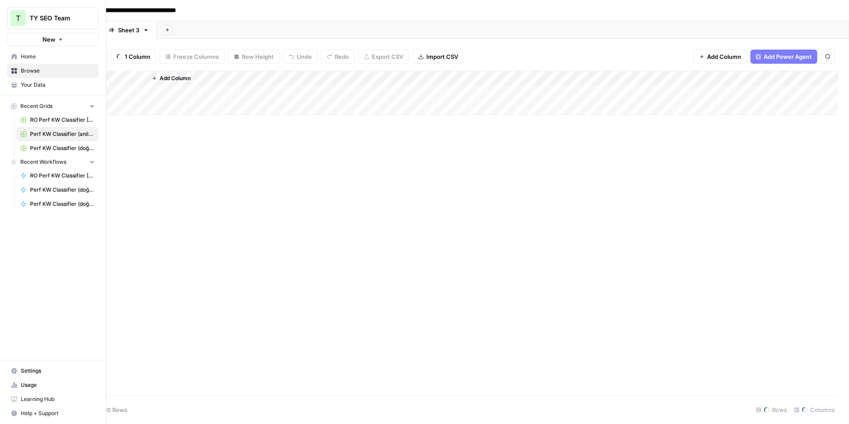
click at [106, 19] on icon "button" at bounding box center [107, 18] width 6 height 6
